Goal: Find specific page/section: Find specific page/section

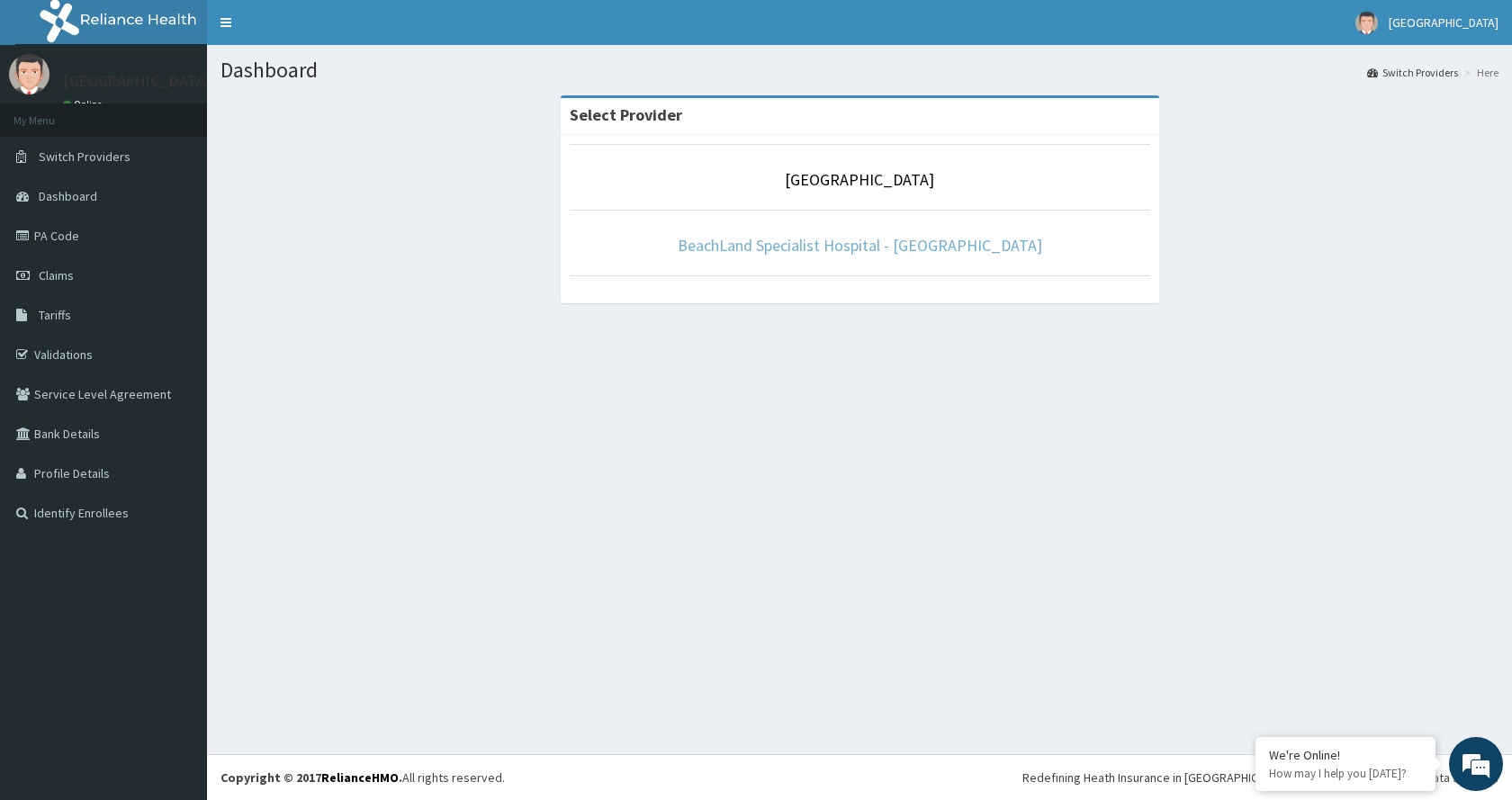
click at [822, 244] on link "BeachLand Specialist Hospital - [GEOGRAPHIC_DATA]" at bounding box center [860, 245] width 364 height 21
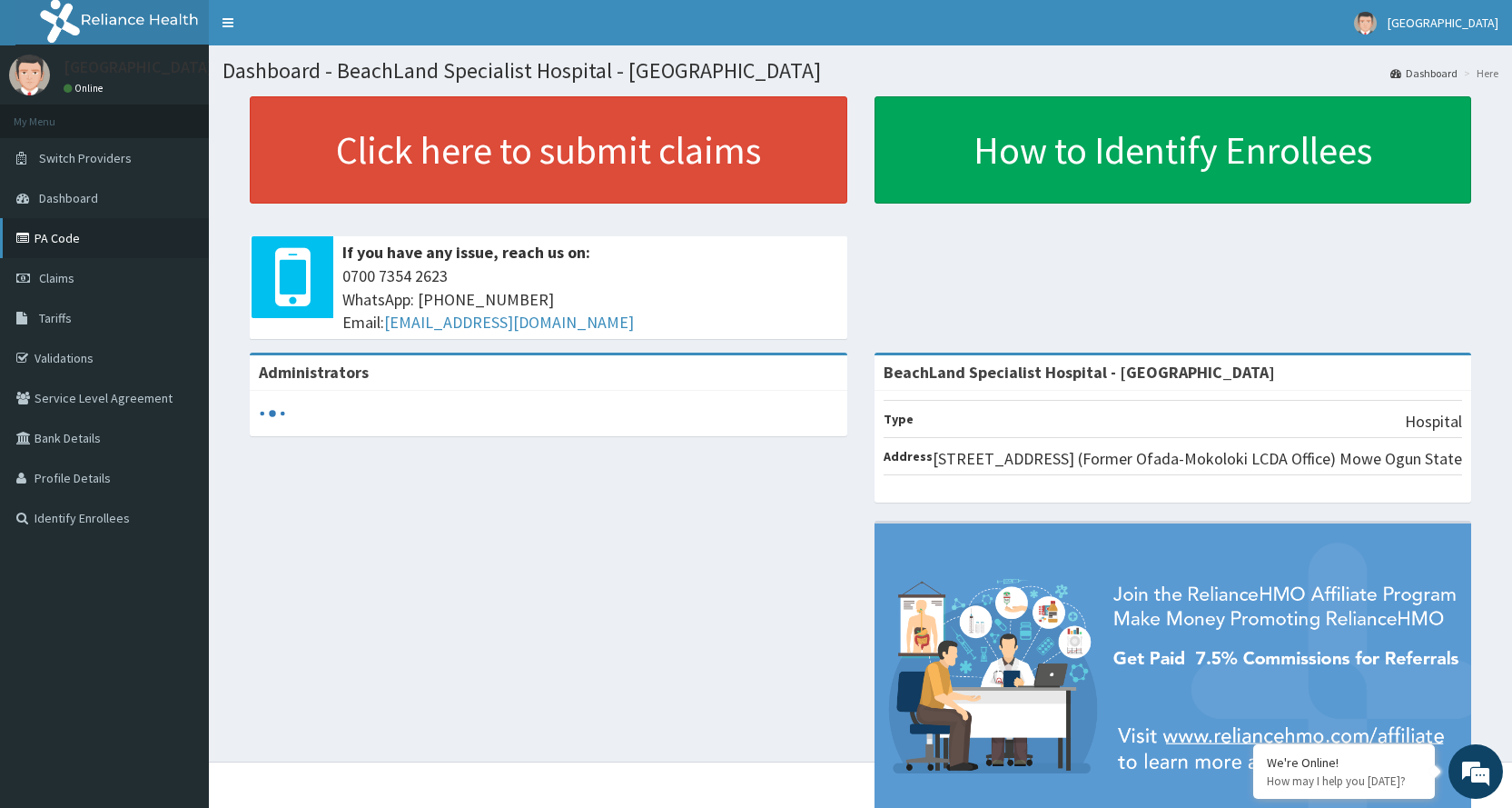
click at [163, 249] on link "PA Code" at bounding box center [104, 238] width 209 height 40
